Goal: Task Accomplishment & Management: Complete application form

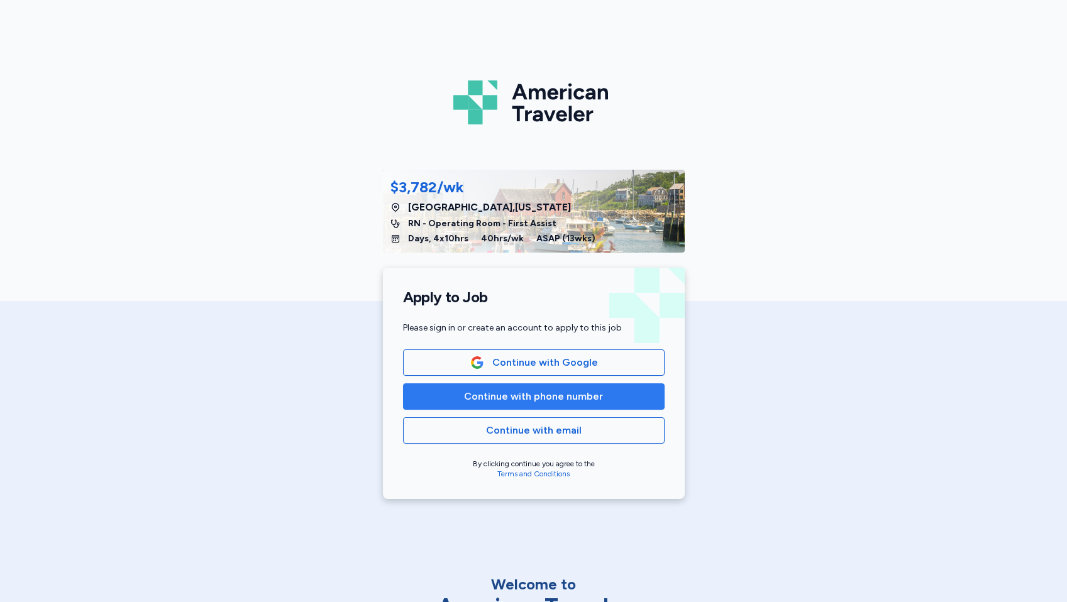
click at [644, 391] on span "Continue with phone number" at bounding box center [534, 396] width 240 height 15
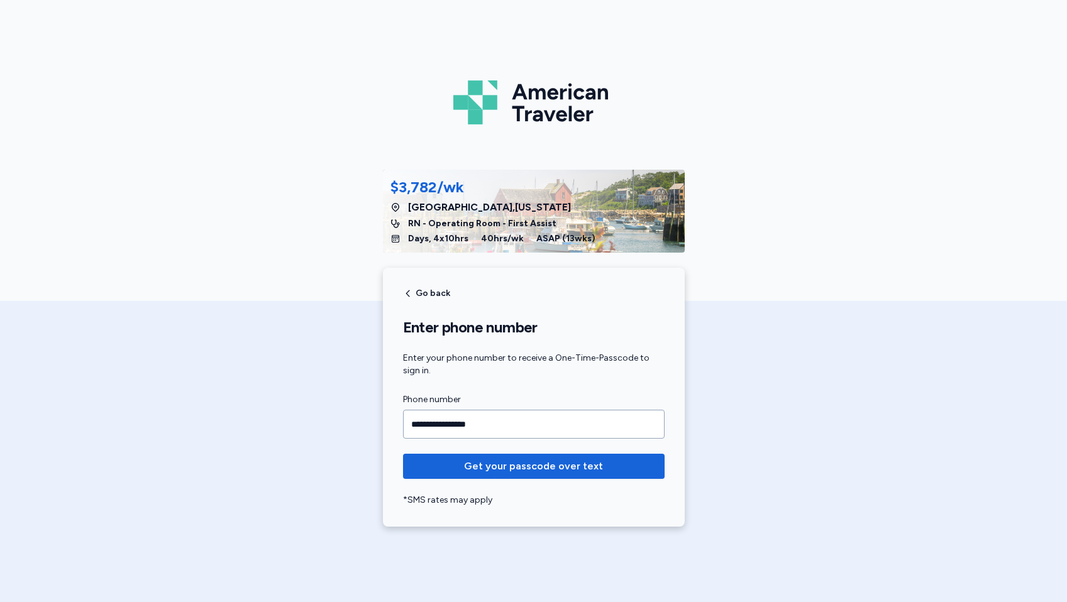
type input "**********"
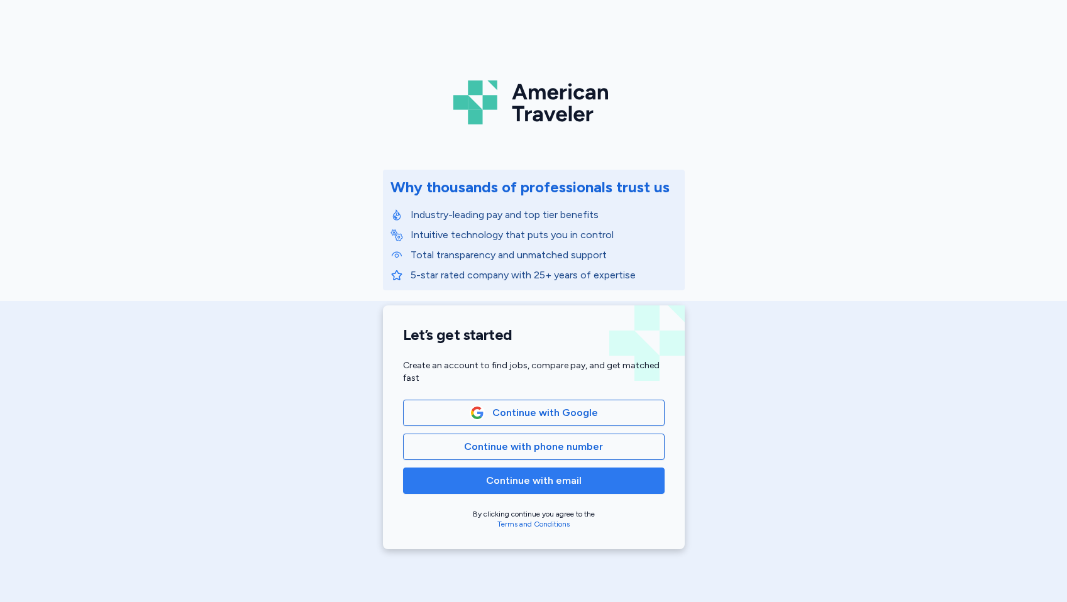
click at [554, 488] on button "Continue with email" at bounding box center [533, 481] width 261 height 26
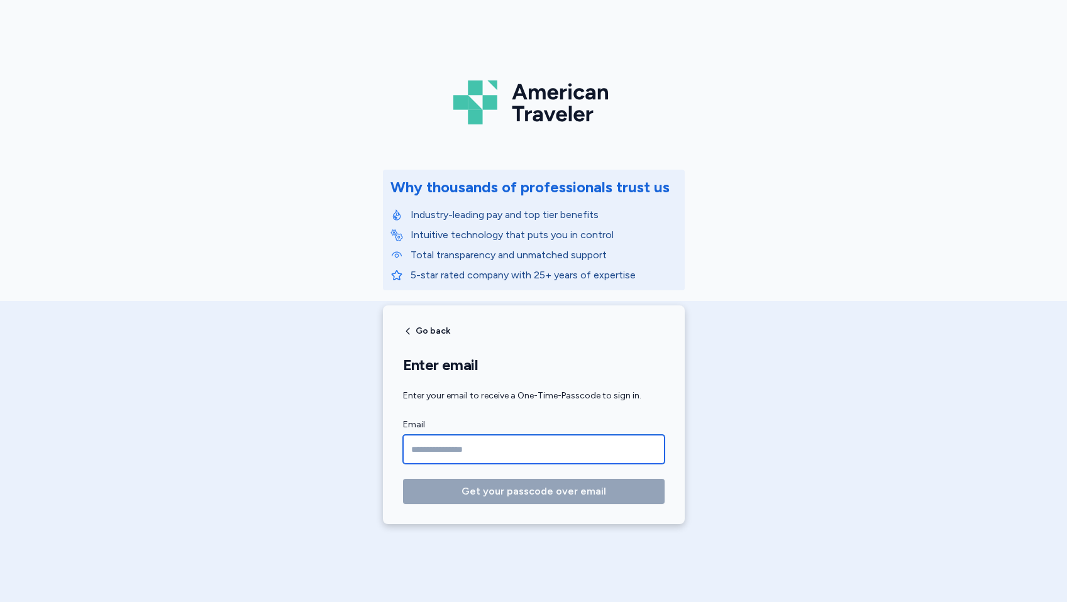
paste input "**********"
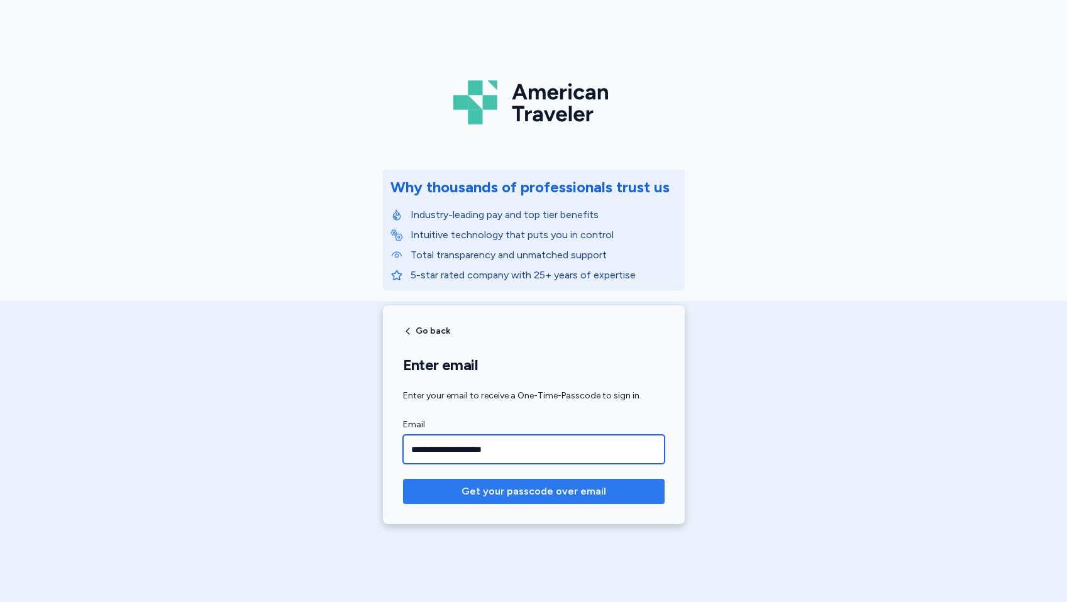
type input "**********"
click at [486, 495] on span "Get your passcode over email" at bounding box center [533, 491] width 145 height 15
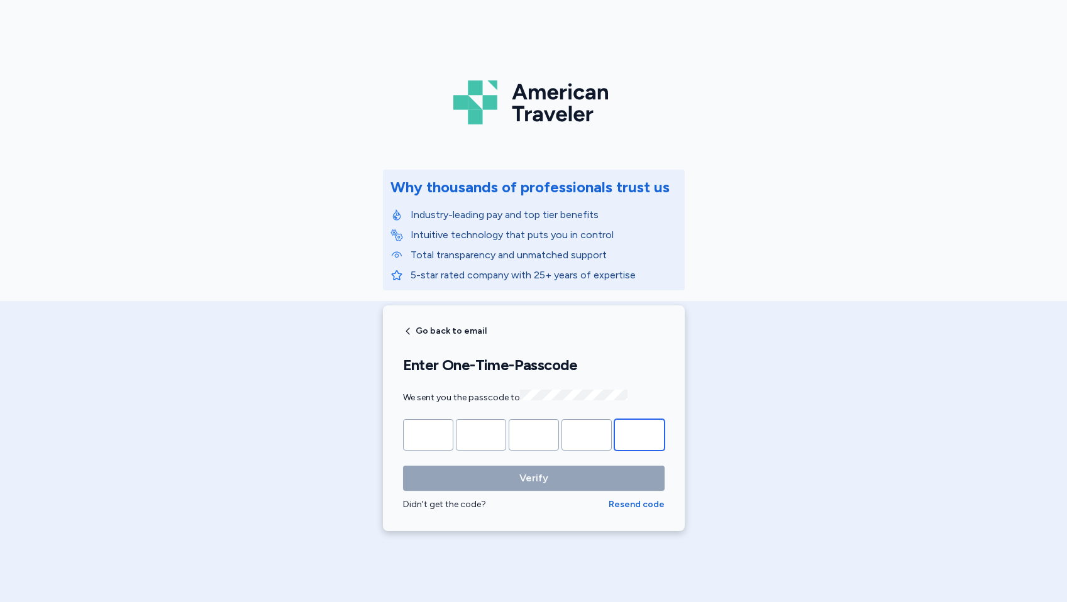
paste input "*"
type input "*"
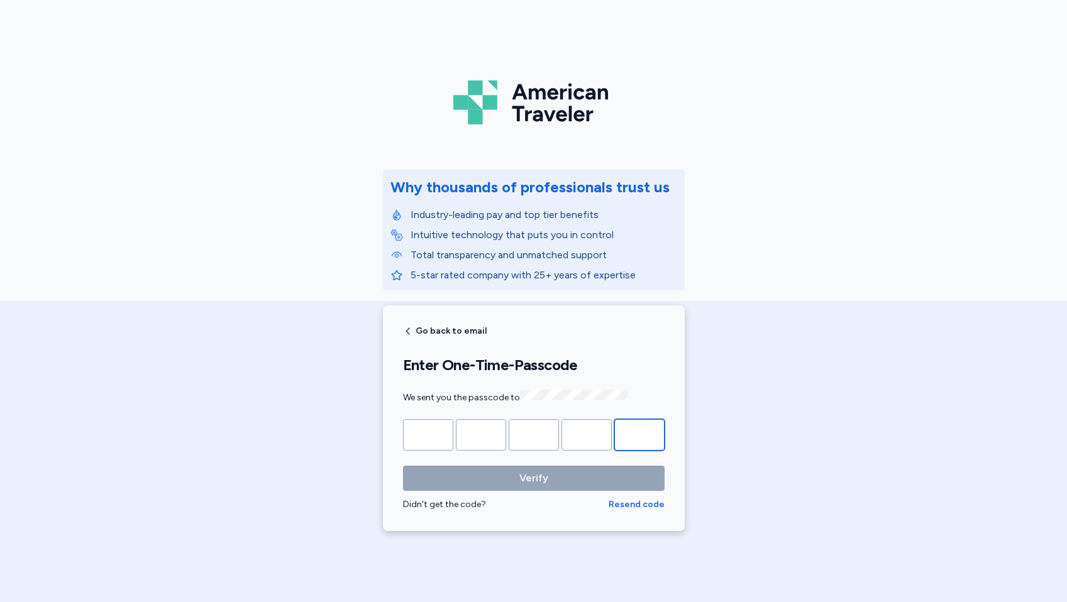
type input "*"
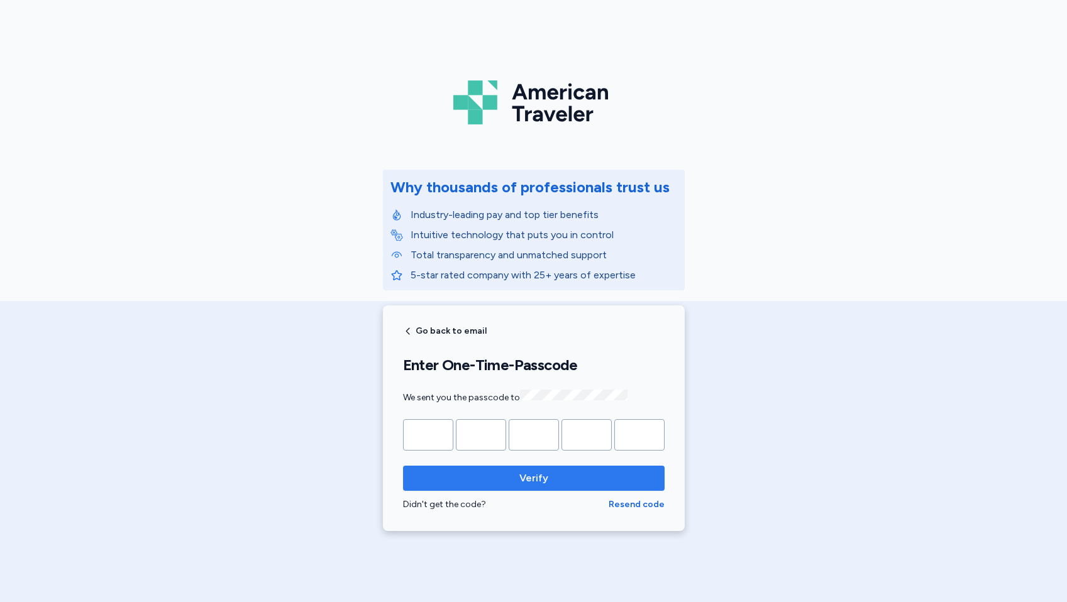
click at [500, 471] on span "Verify" at bounding box center [533, 478] width 241 height 15
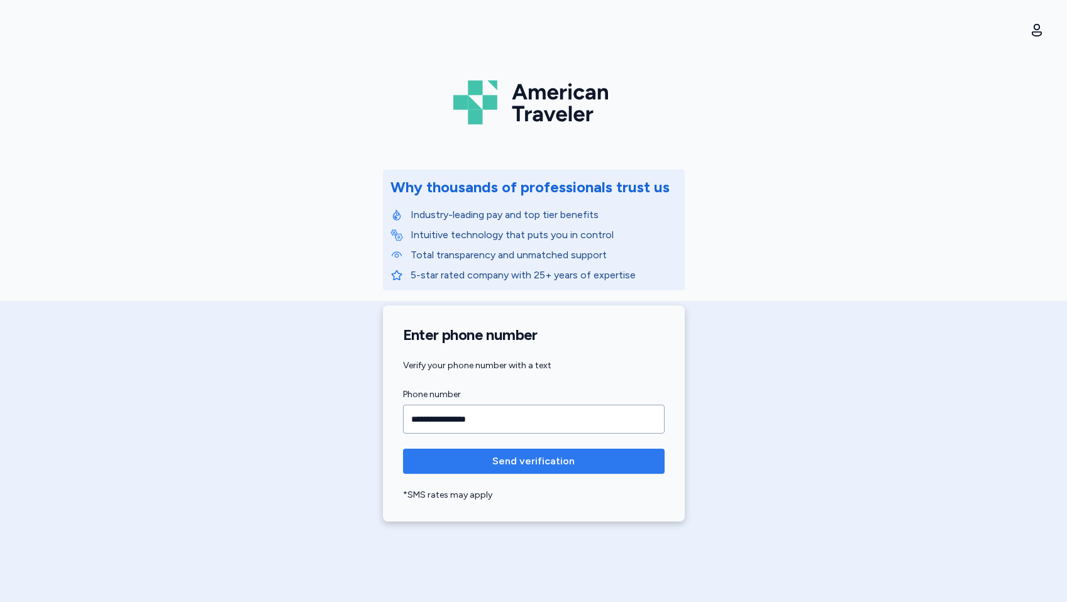
click at [597, 468] on span "Send verification" at bounding box center [533, 461] width 241 height 15
click at [1048, 19] on icon "close" at bounding box center [1044, 23] width 9 height 10
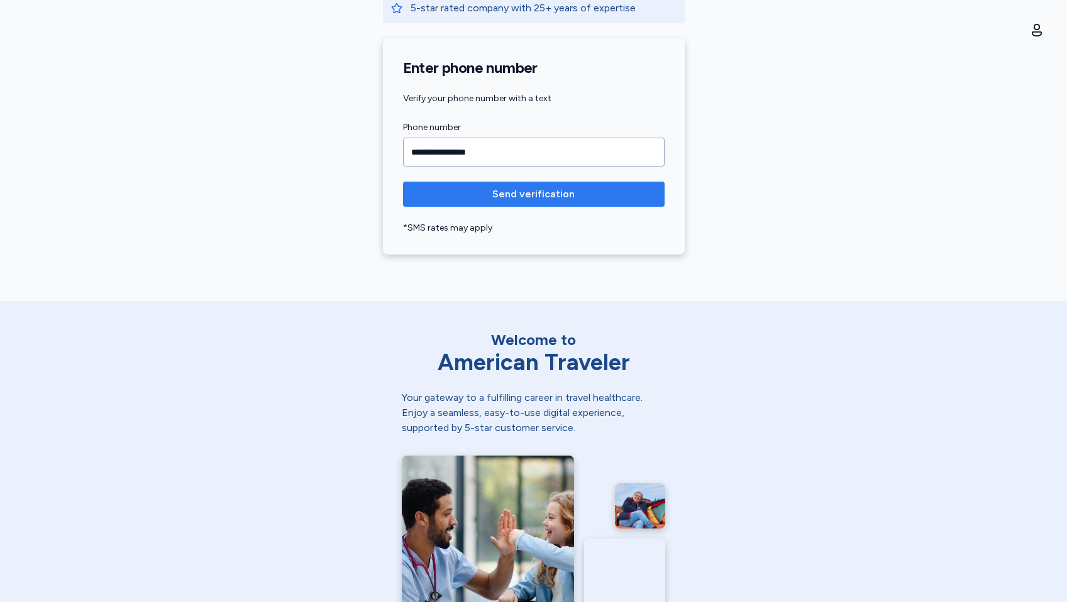
scroll to position [266, 0]
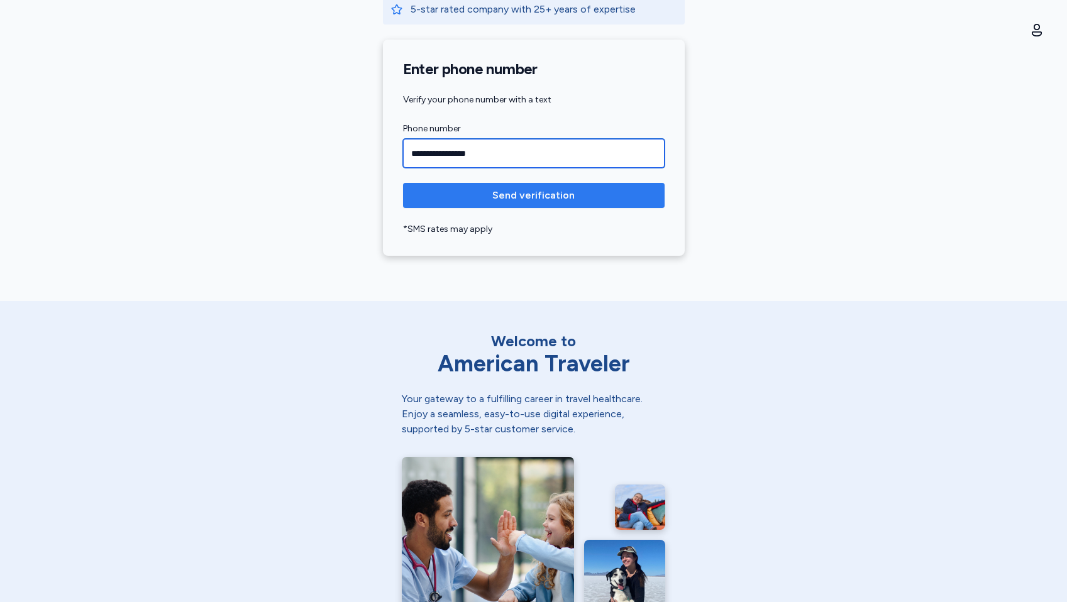
click at [524, 150] on input "**********" at bounding box center [533, 153] width 261 height 29
type input "**********"
click at [524, 202] on span "Send verification" at bounding box center [533, 195] width 82 height 15
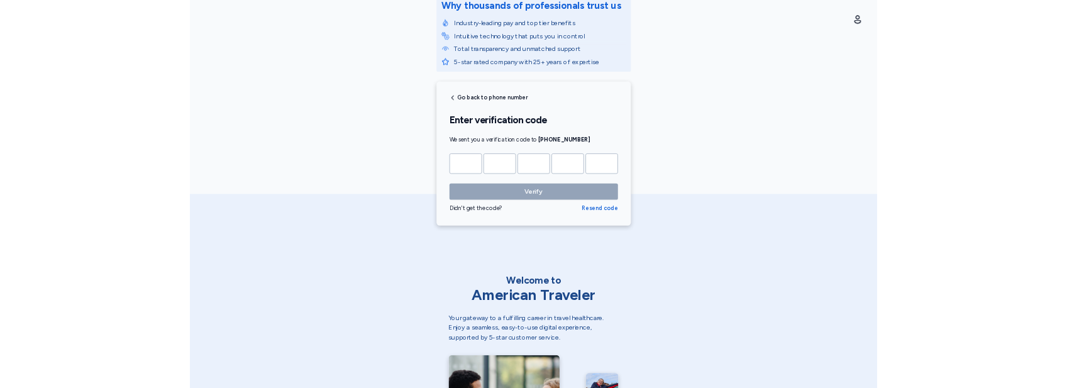
scroll to position [63, 0]
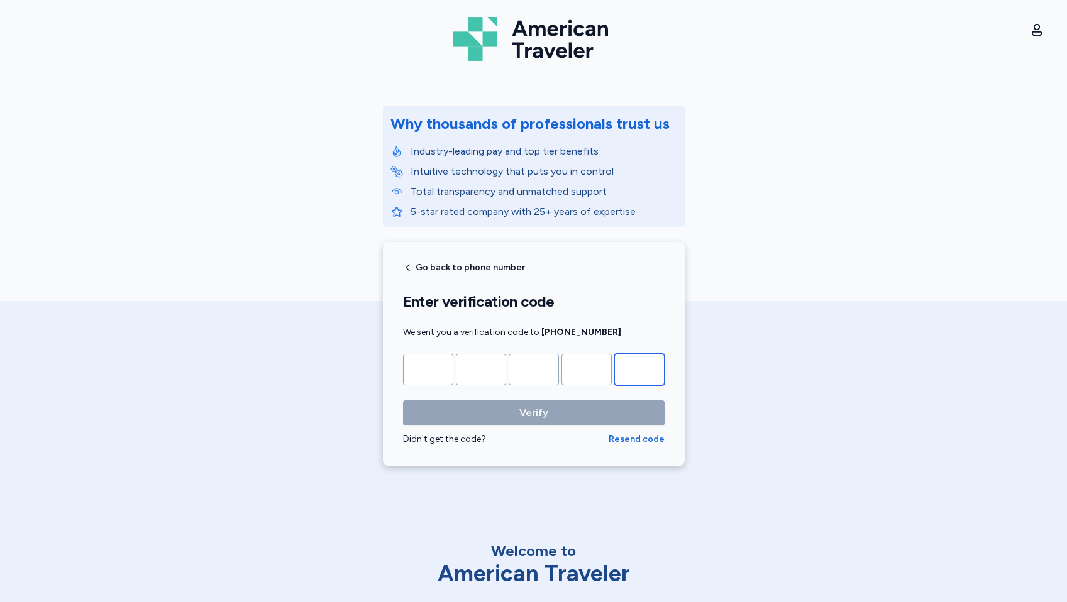
paste input "*"
type input "*"
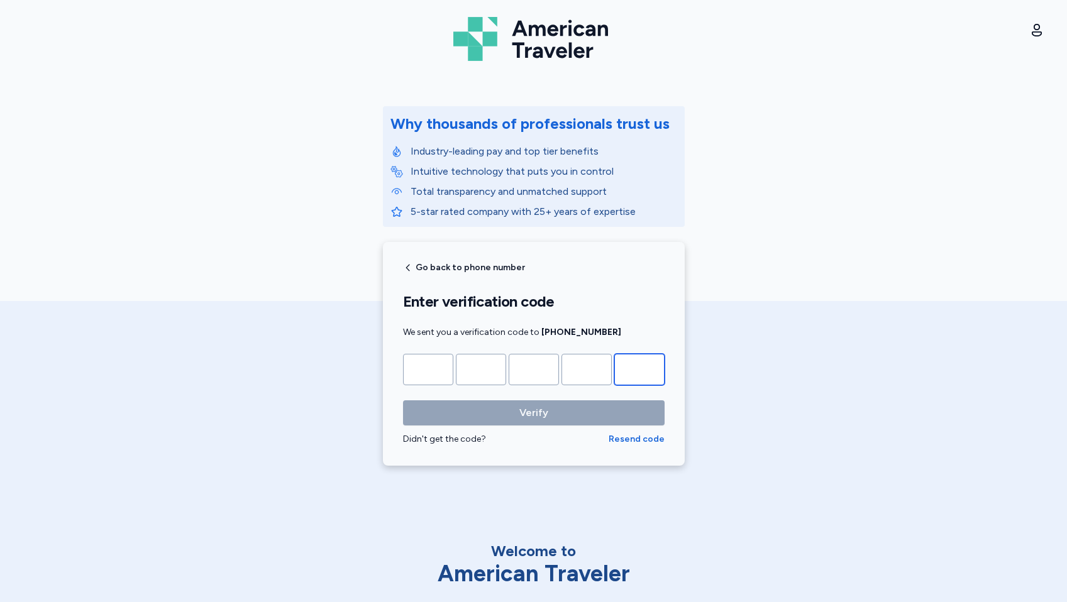
type input "*"
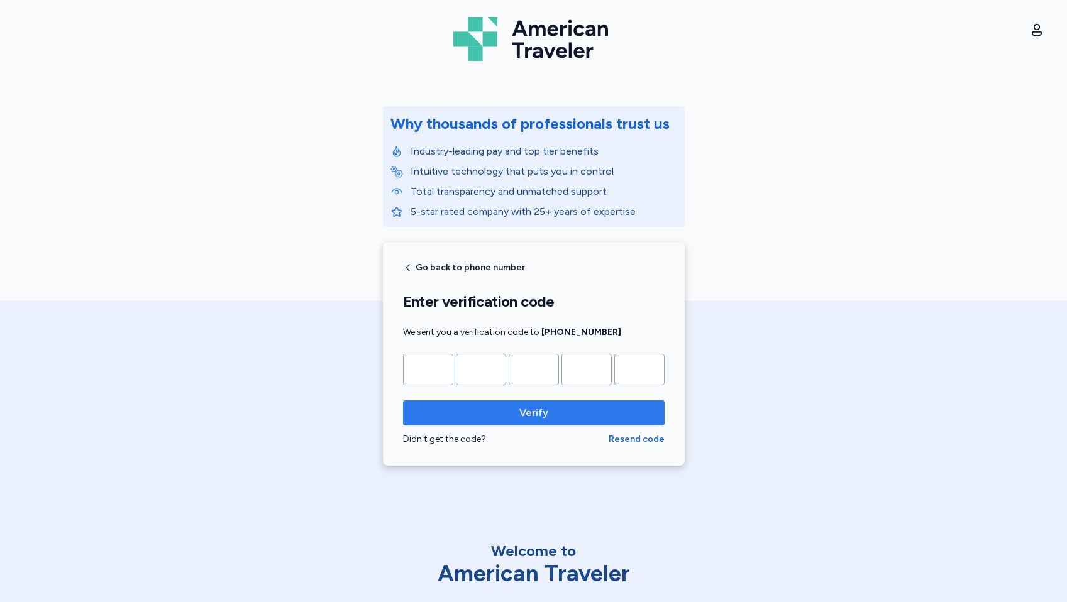
click at [585, 412] on span "Verify" at bounding box center [533, 412] width 241 height 15
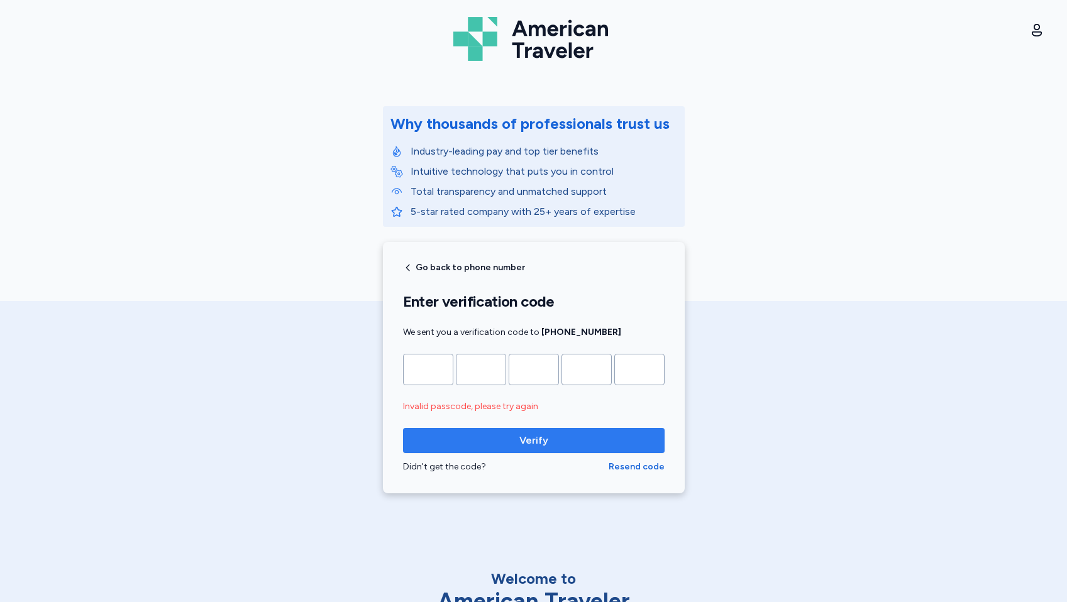
click at [745, 433] on div "American Traveler Why thousands of professionals trust us Industry-leading pay …" at bounding box center [533, 223] width 1067 height 572
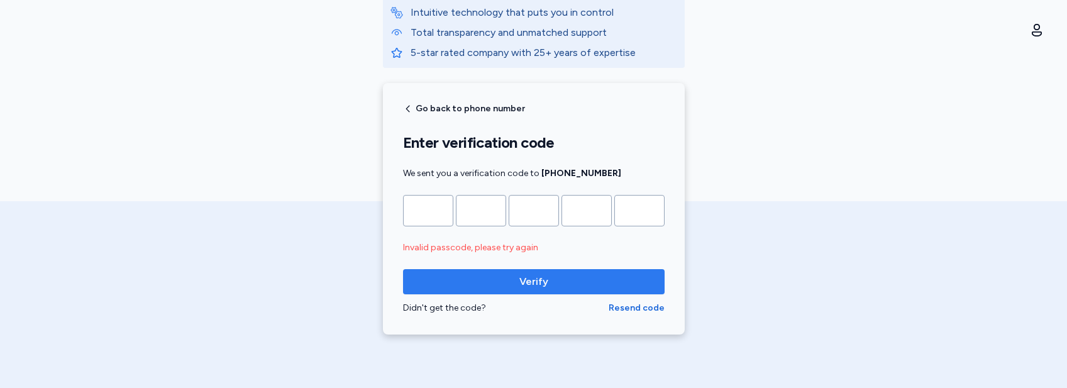
scroll to position [224, 0]
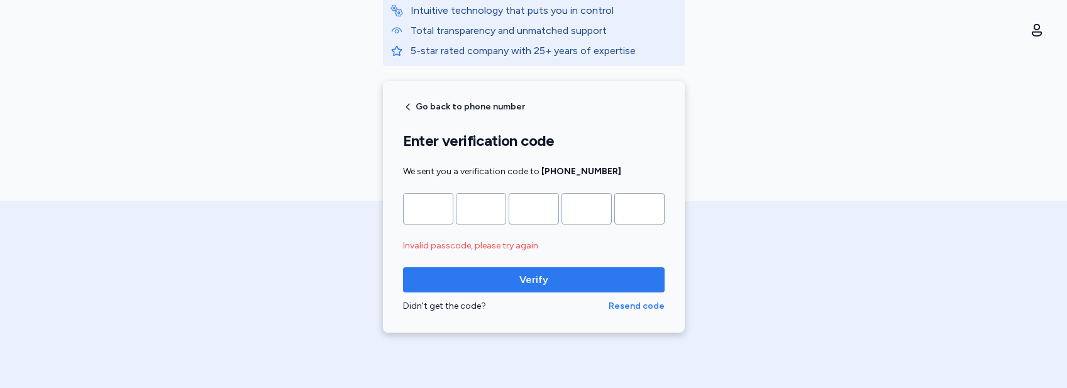
click at [650, 307] on span "Resend code" at bounding box center [636, 306] width 56 height 13
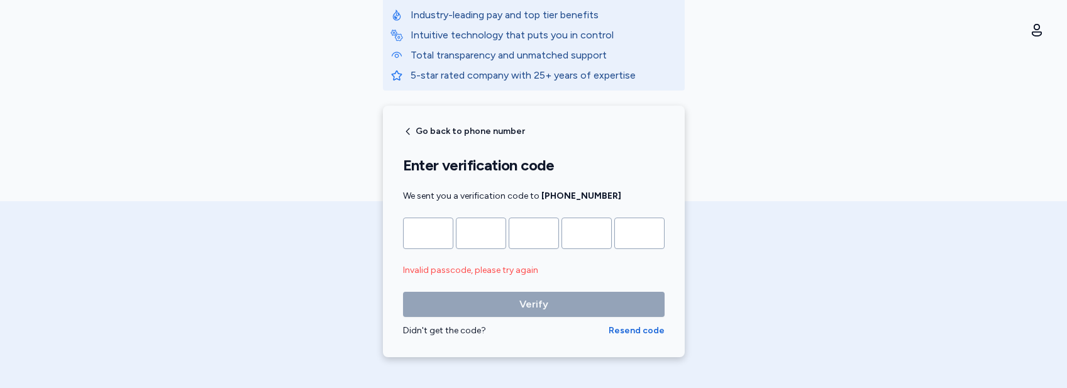
scroll to position [0, 0]
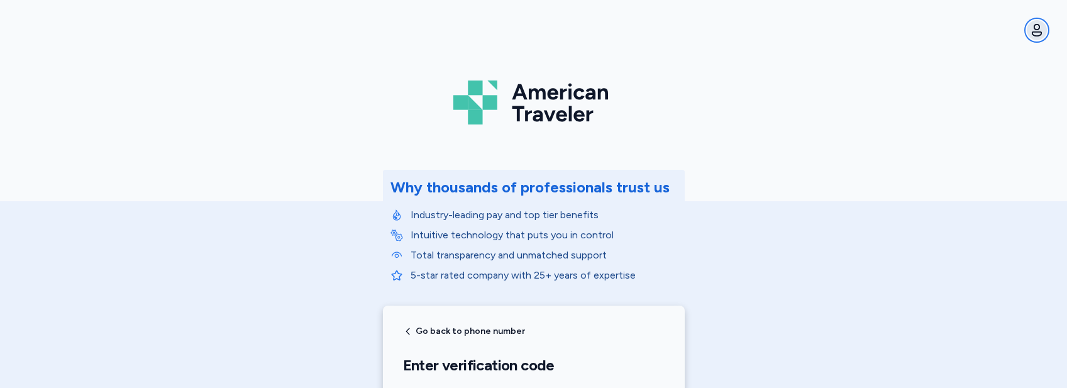
click at [1033, 29] on icon "button" at bounding box center [1036, 30] width 15 height 15
click at [600, 166] on div "Open user menu Account Sign out American Traveler Why thousands of professional…" at bounding box center [533, 194] width 1067 height 388
